Goal: Task Accomplishment & Management: Use online tool/utility

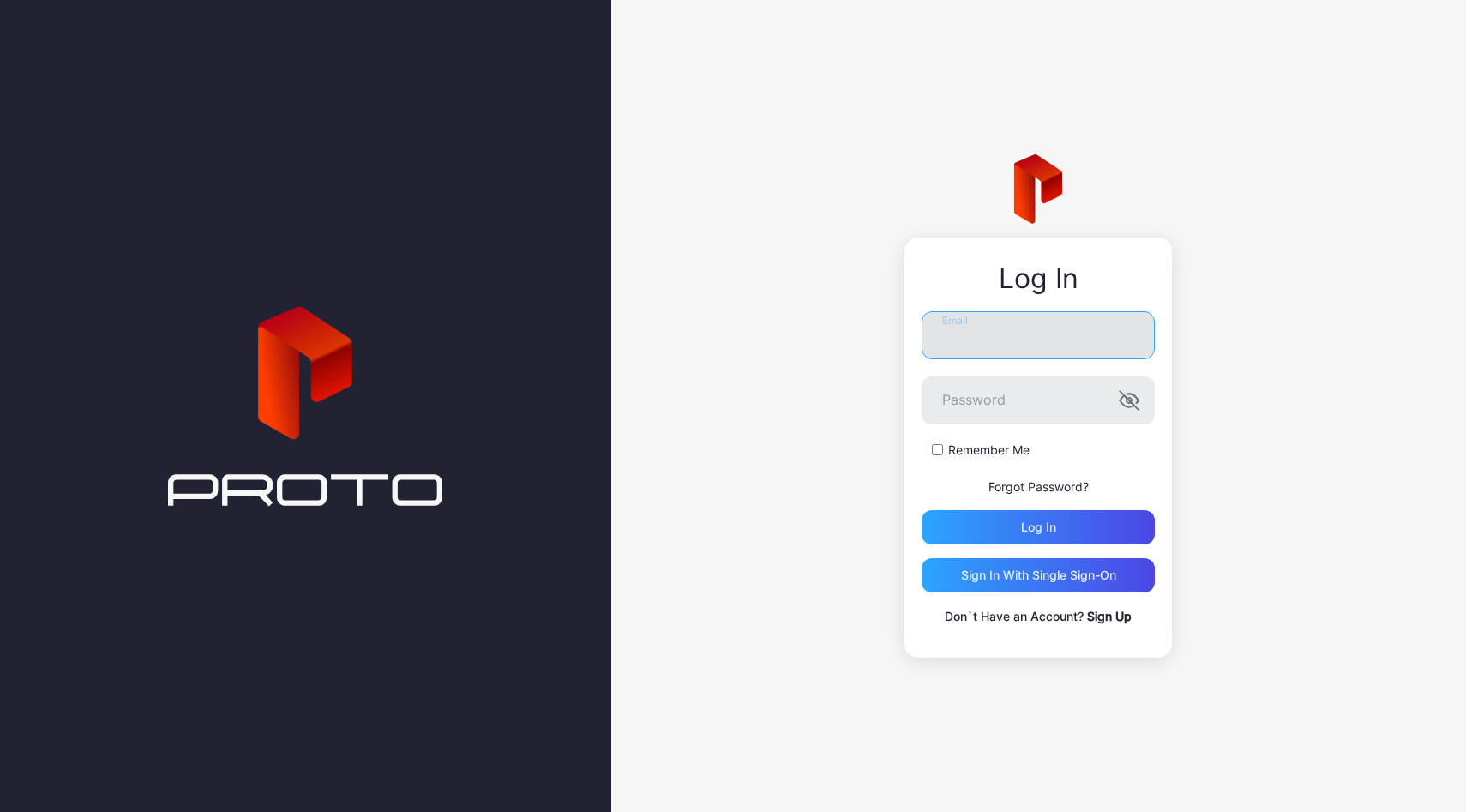
click at [1073, 350] on input "Email" at bounding box center [1038, 335] width 233 height 48
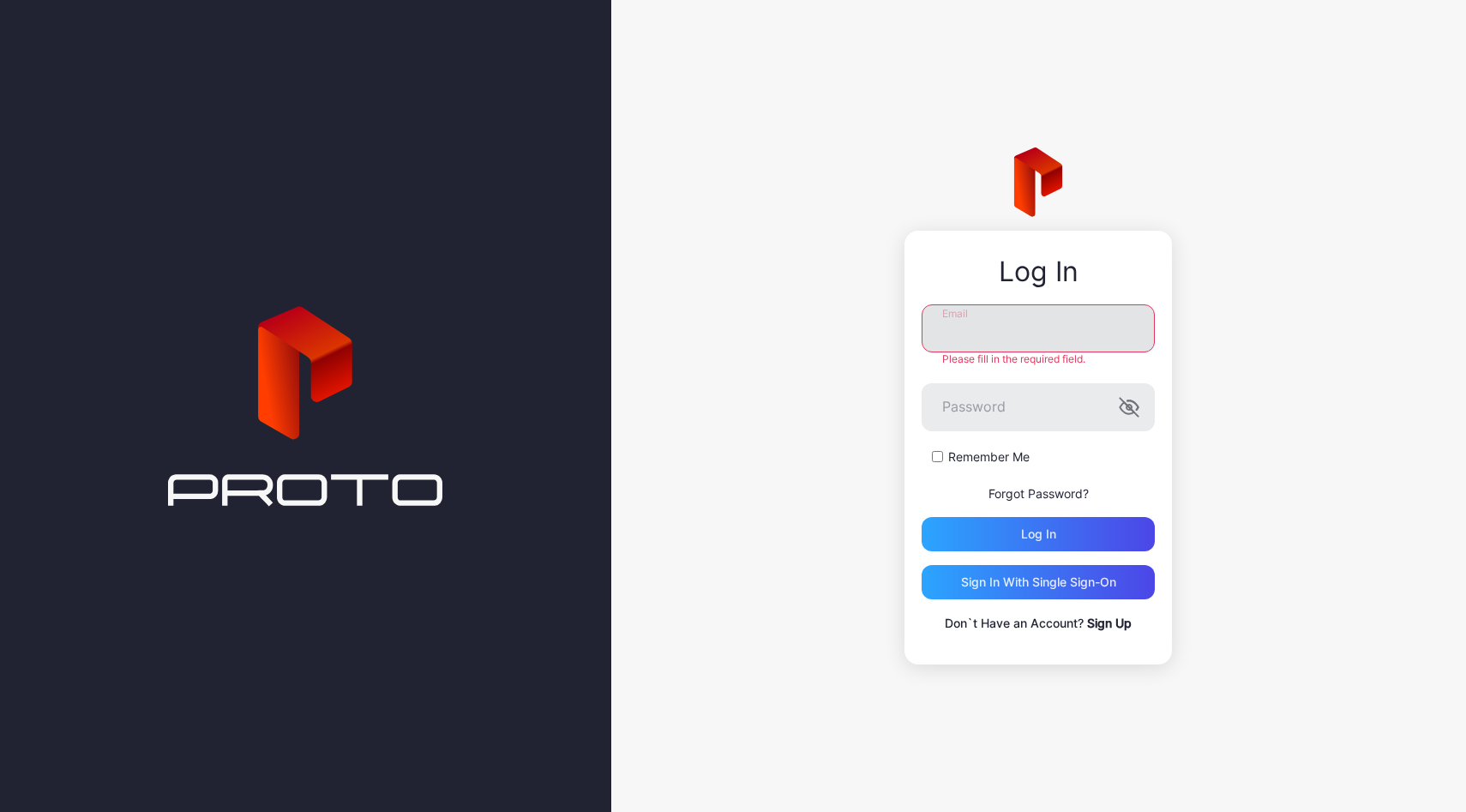
type input "**********"
click at [947, 532] on div "Log in" at bounding box center [1038, 533] width 233 height 34
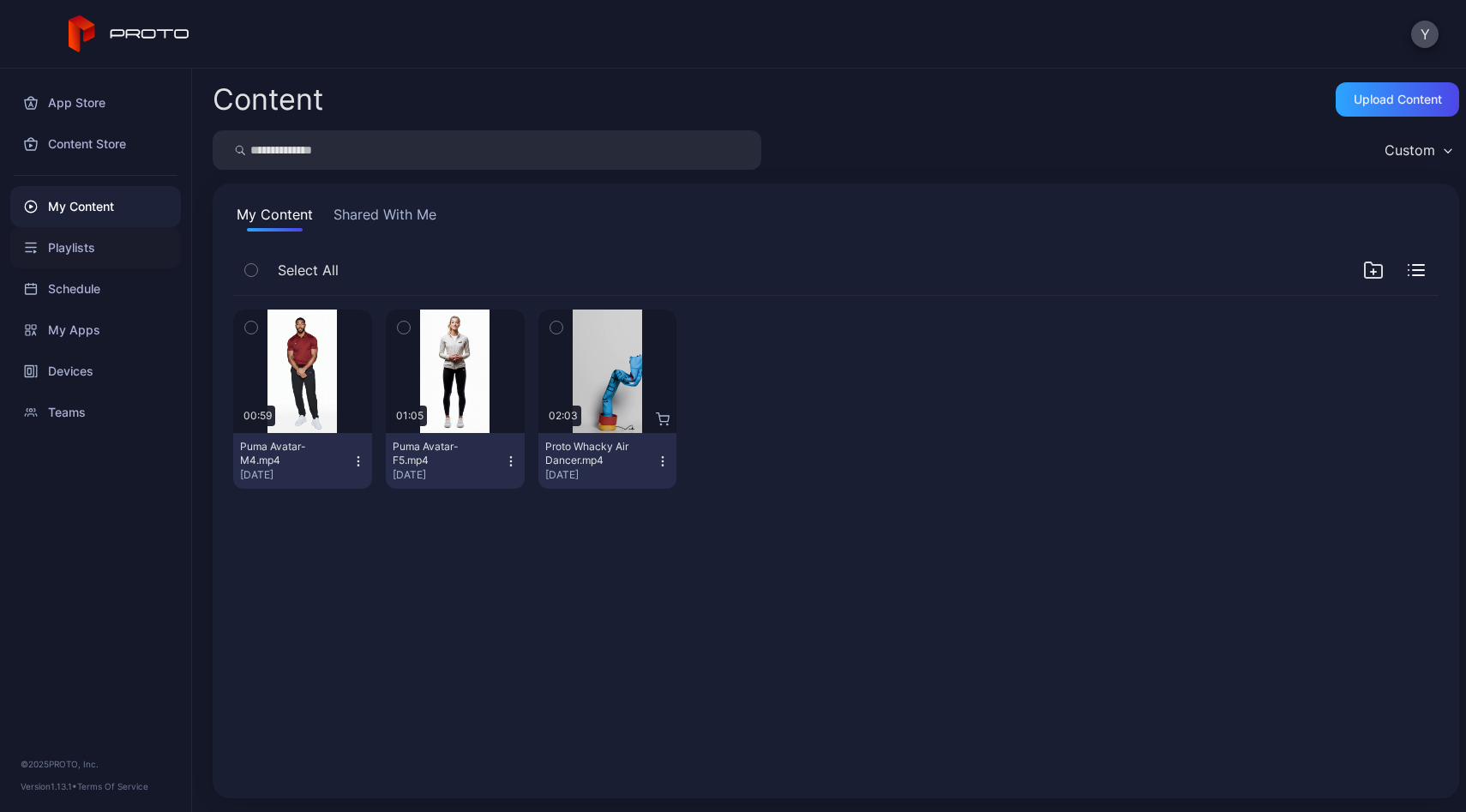
click at [115, 254] on div "Playlists" at bounding box center [95, 247] width 170 height 41
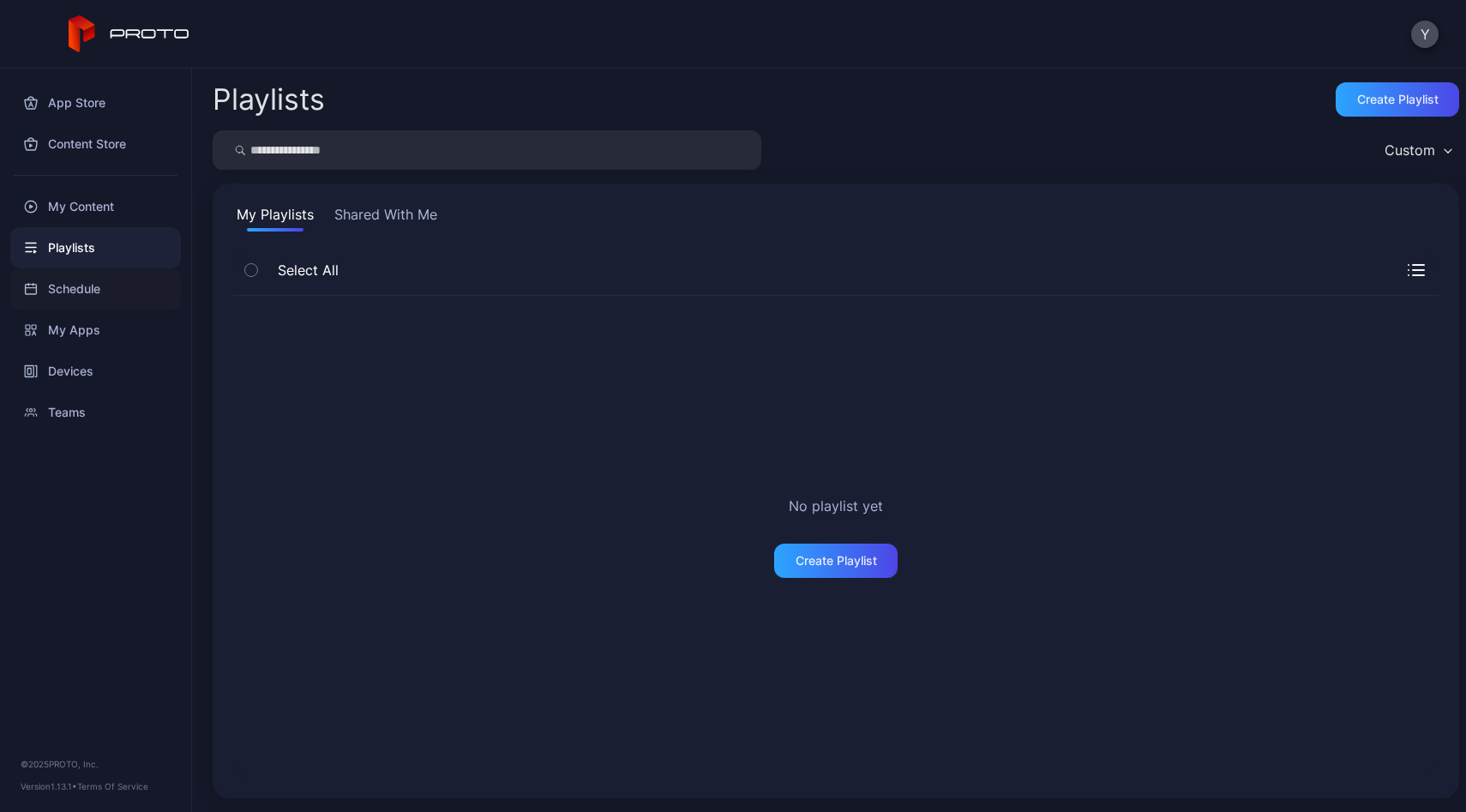
click at [136, 295] on div "Schedule" at bounding box center [95, 289] width 170 height 41
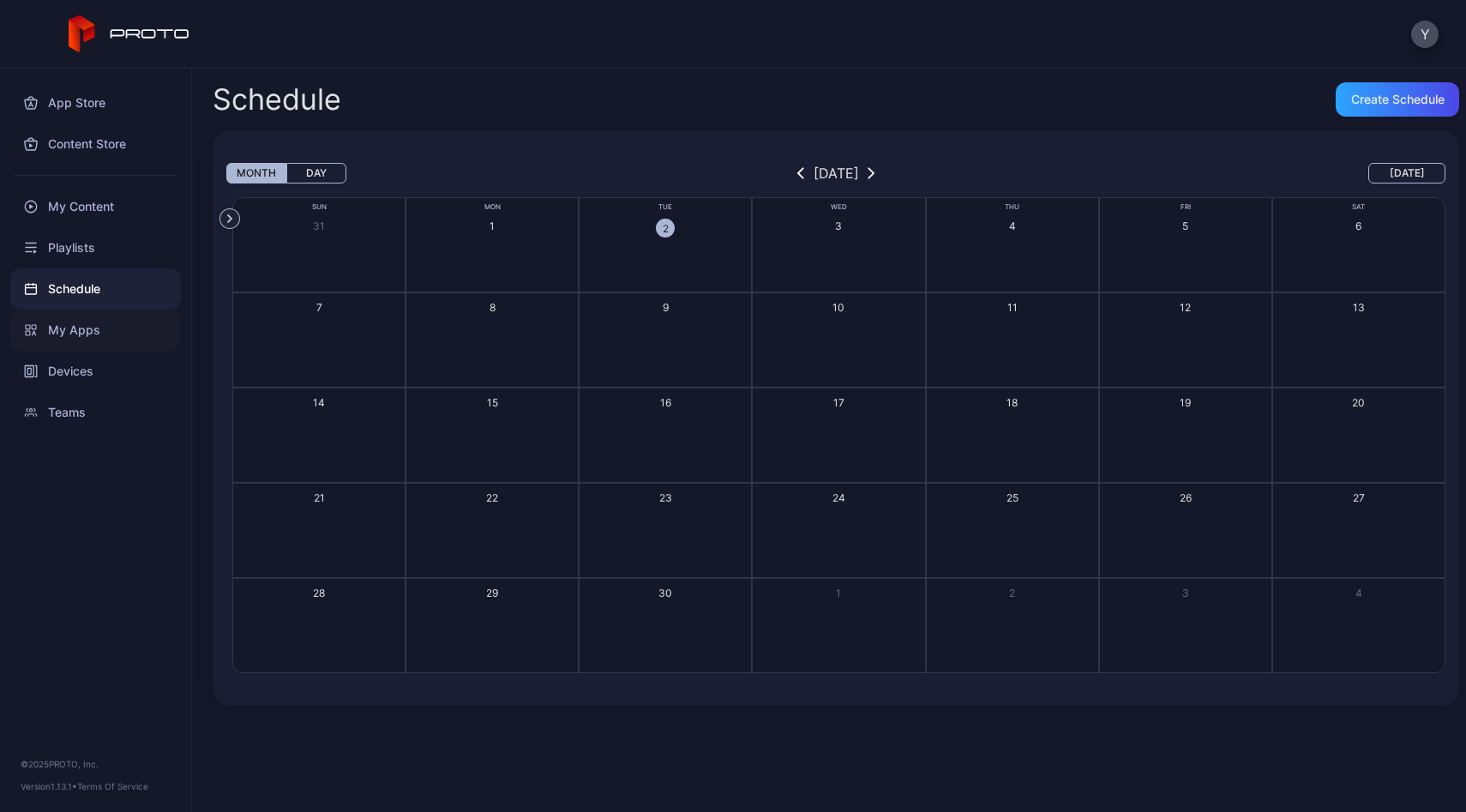
click at [135, 342] on div "My Apps" at bounding box center [95, 330] width 170 height 41
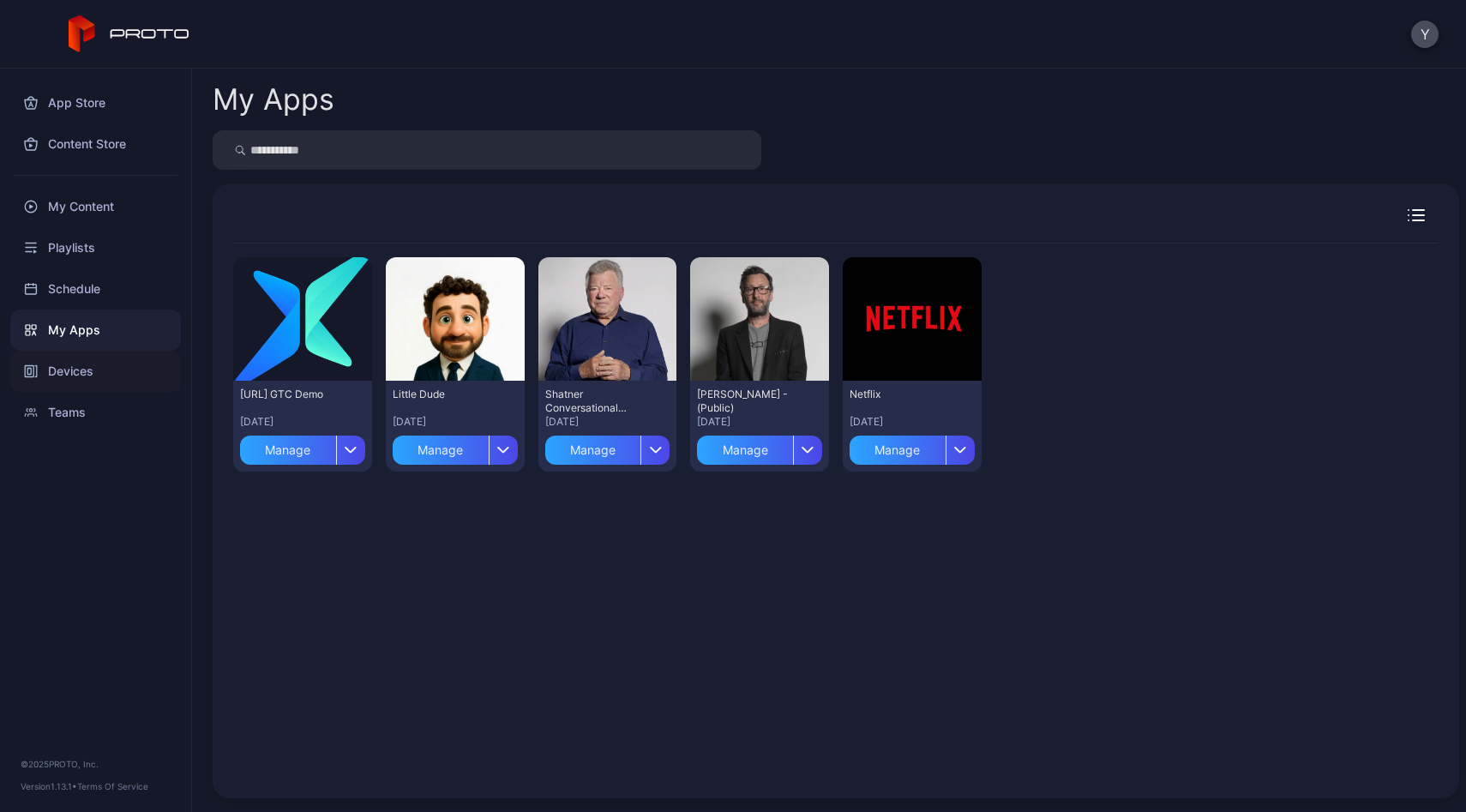
click at [131, 373] on div "Devices" at bounding box center [95, 372] width 170 height 41
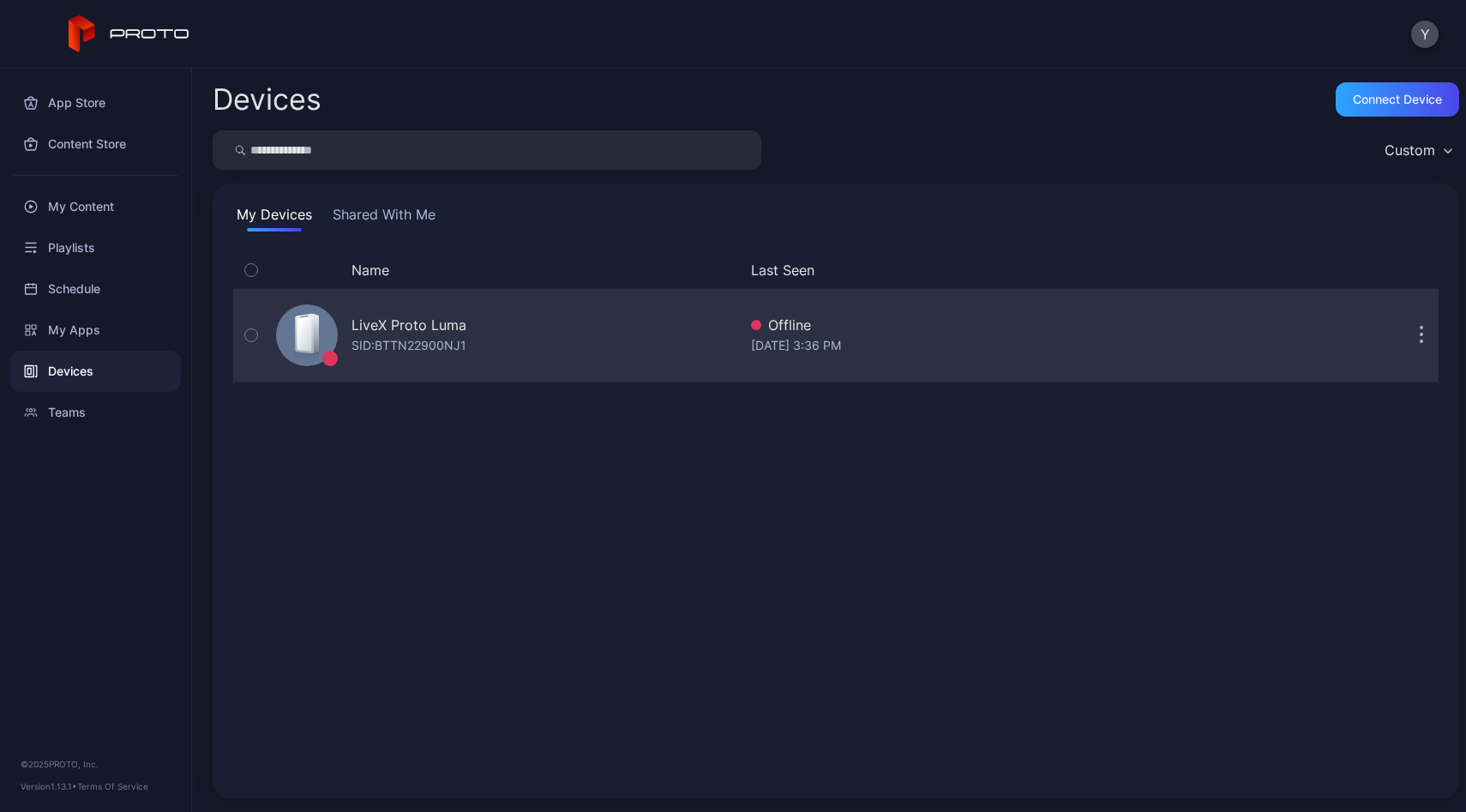
click at [690, 296] on div "LiveX Proto [PERSON_NAME]: BTTN22900NJ1" at bounding box center [502, 335] width 468 height 86
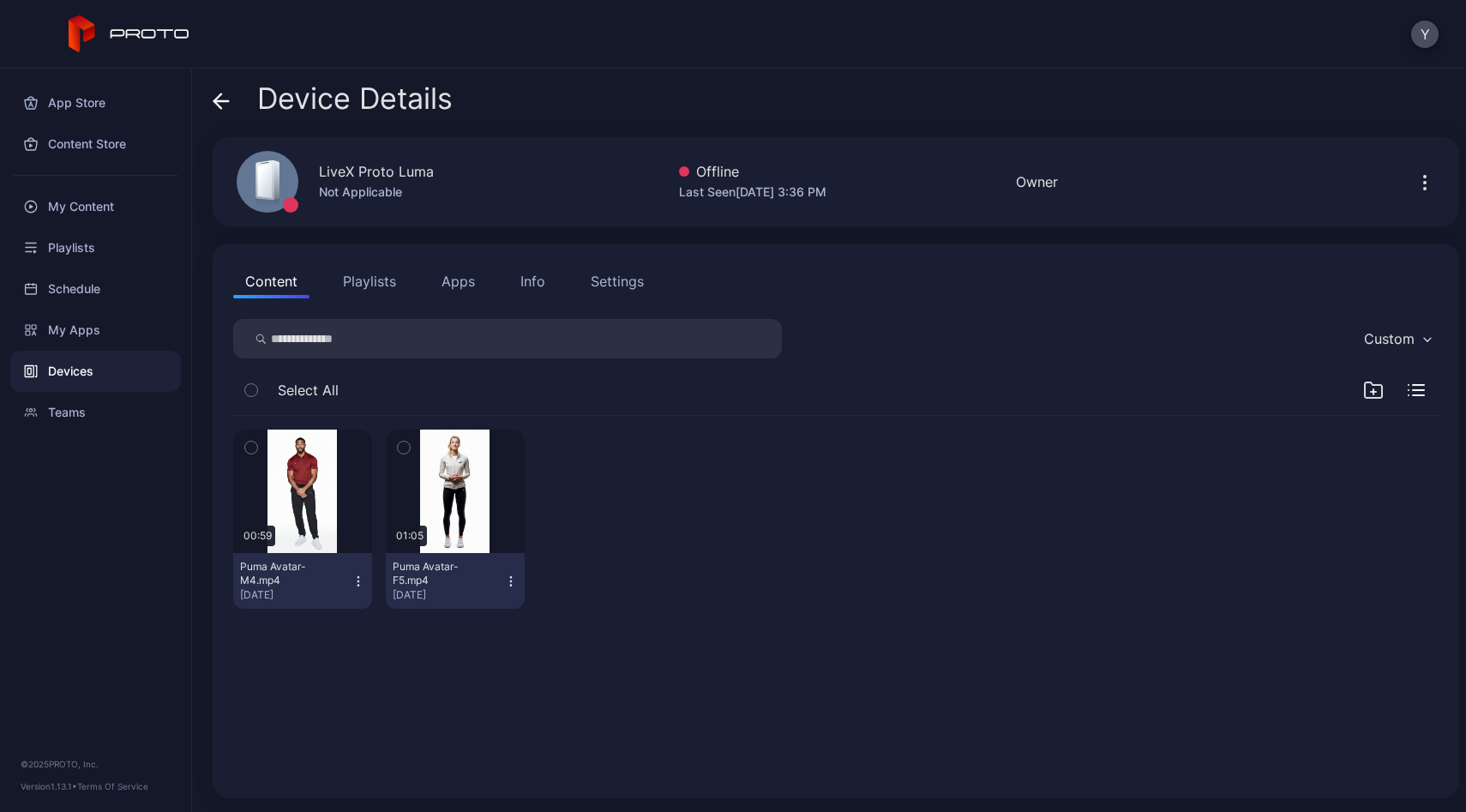
click at [398, 176] on div "LiveX Proto Luma" at bounding box center [376, 171] width 115 height 21
click at [1414, 178] on icon "button" at bounding box center [1425, 183] width 21 height 21
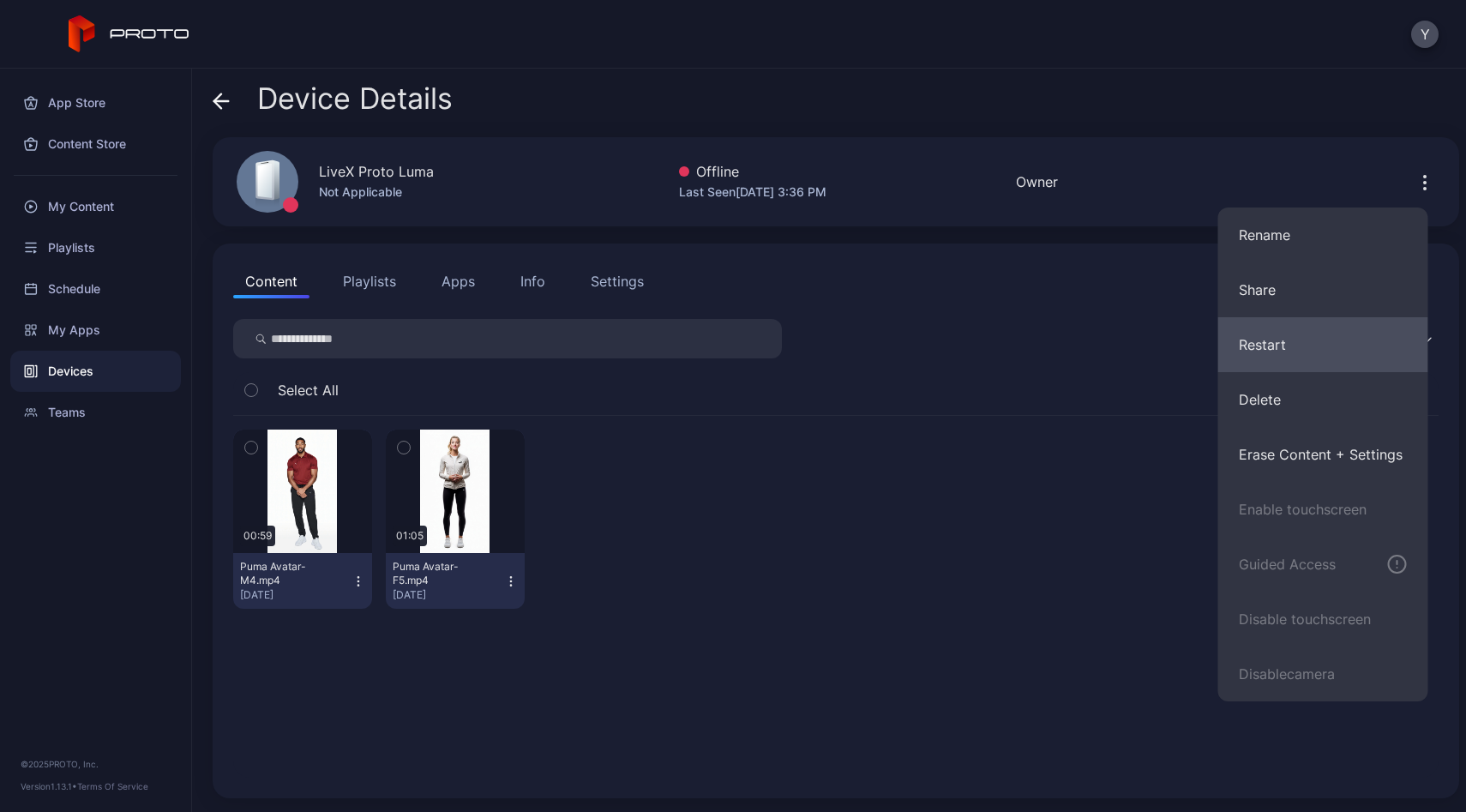
click at [1269, 352] on button "Restart" at bounding box center [1322, 344] width 210 height 55
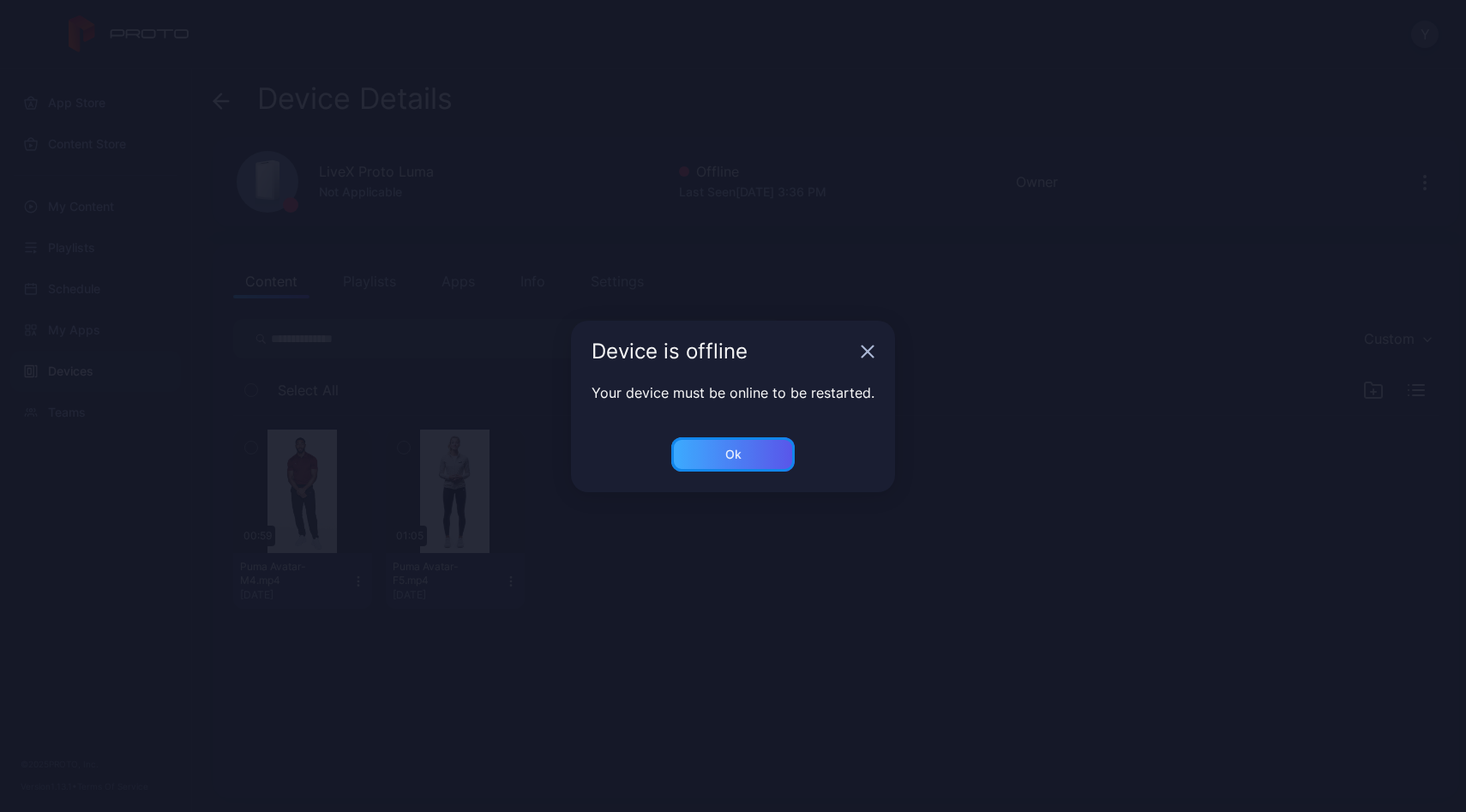
click at [710, 454] on div "Ok" at bounding box center [732, 454] width 123 height 34
